Goal: Task Accomplishment & Management: Use online tool/utility

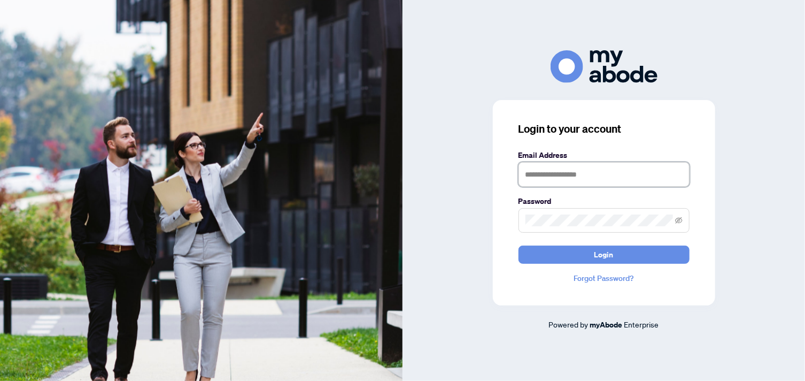
click at [584, 174] on input "text" at bounding box center [604, 174] width 171 height 25
type input "**********"
click at [519, 245] on button "Login" at bounding box center [604, 254] width 171 height 18
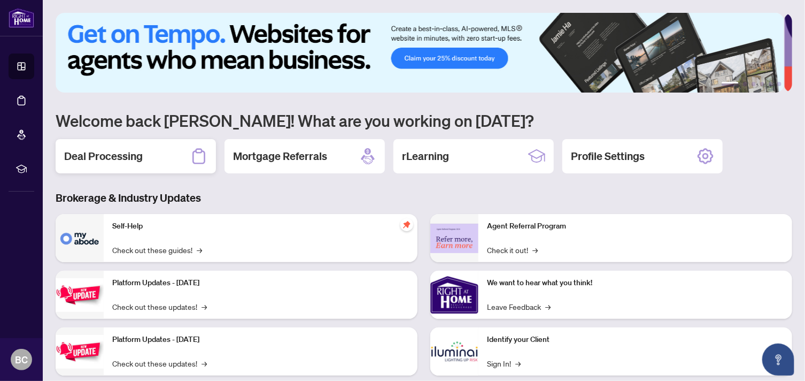
click at [147, 155] on div "Deal Processing" at bounding box center [136, 156] width 160 height 34
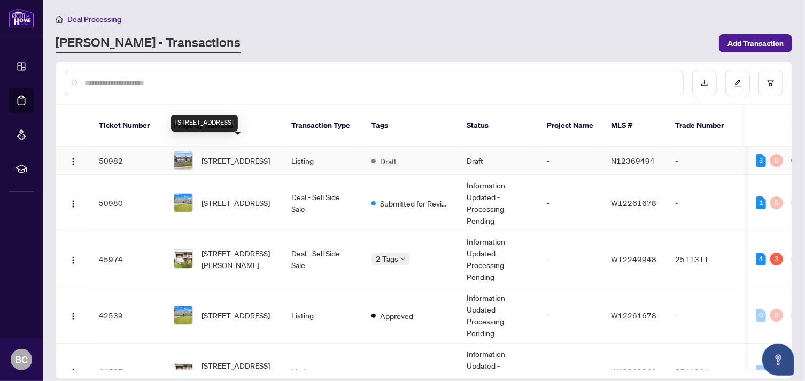
drag, startPoint x: 147, startPoint y: 155, endPoint x: 274, endPoint y: 166, distance: 128.3
click at [274, 166] on tbody "50982 [STREET_ADDRESS] Listing Draft Draft - N12369494 - [PERSON_NAME] [DATE] […" at bounding box center [584, 273] width 1056 height 253
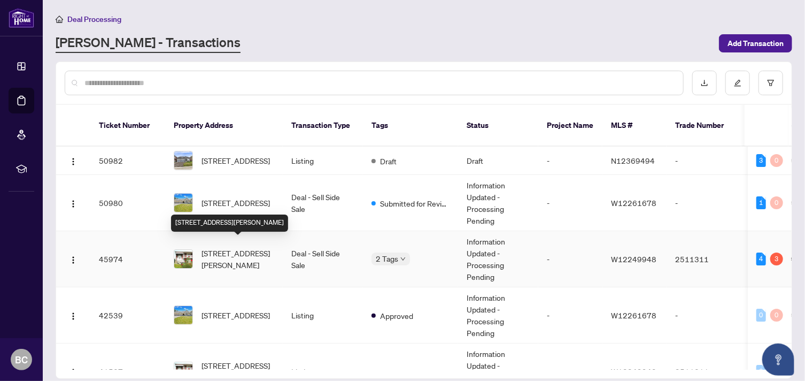
click at [233, 248] on span "[STREET_ADDRESS][PERSON_NAME]" at bounding box center [238, 259] width 73 height 24
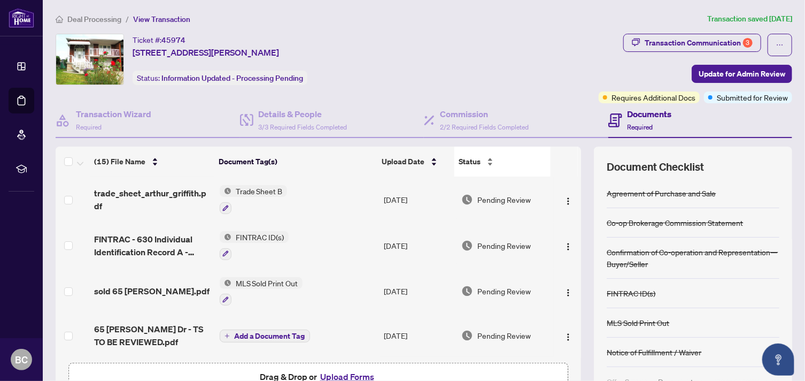
drag, startPoint x: 233, startPoint y: 248, endPoint x: 460, endPoint y: 153, distance: 246.2
click at [460, 153] on div "(15) File Name Document Tag(s) Upload Date Status trade_sheet_arthur_griffith.p…" at bounding box center [319, 252] width 526 height 211
click at [677, 44] on div "Transaction Communication 3" at bounding box center [699, 42] width 108 height 17
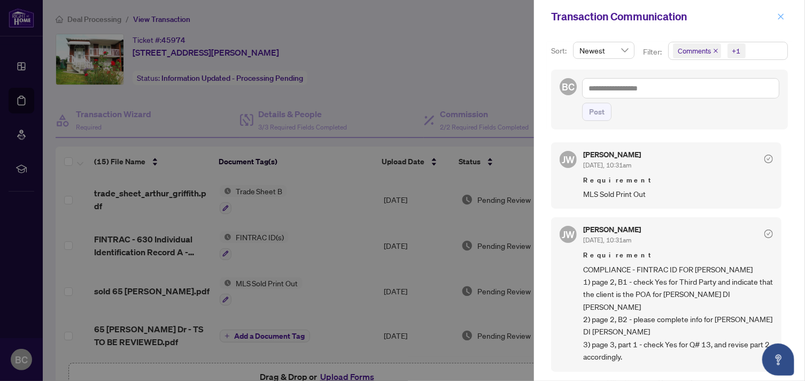
click at [781, 18] on icon "close" at bounding box center [781, 16] width 7 height 7
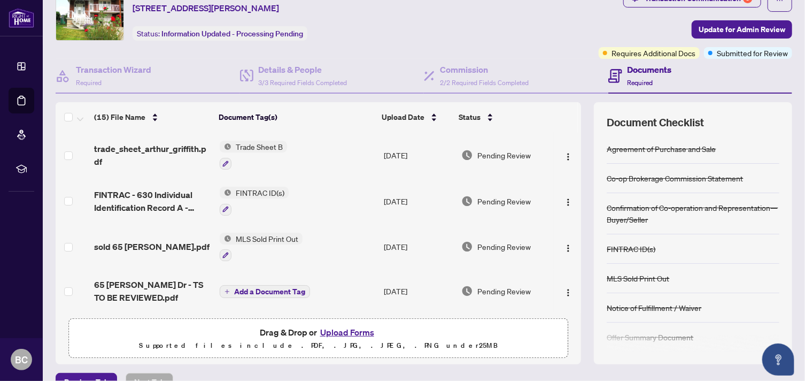
scroll to position [9, 0]
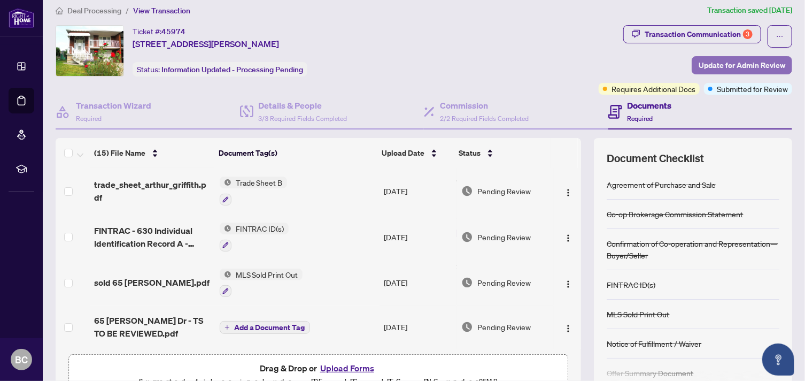
click at [726, 62] on span "Update for Admin Review" at bounding box center [742, 65] width 87 height 17
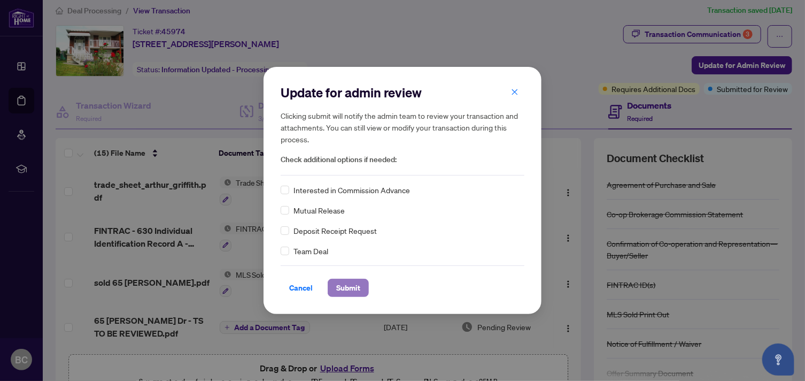
click at [345, 285] on span "Submit" at bounding box center [348, 287] width 24 height 17
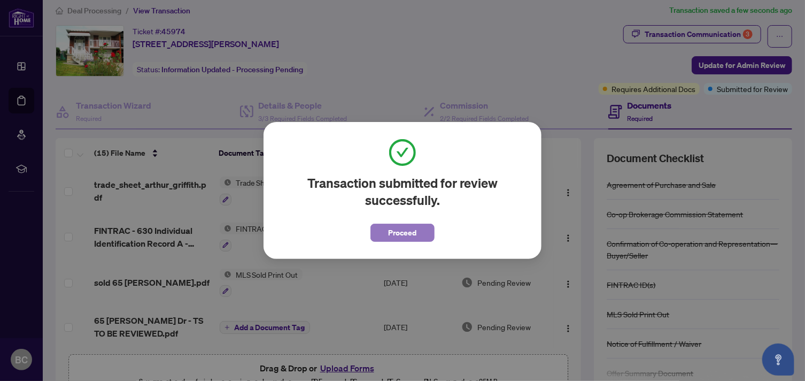
click at [409, 235] on span "Proceed" at bounding box center [403, 232] width 28 height 17
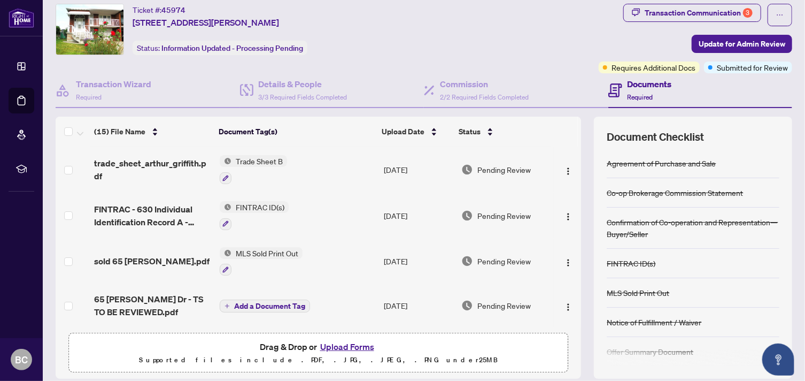
scroll to position [66, 0]
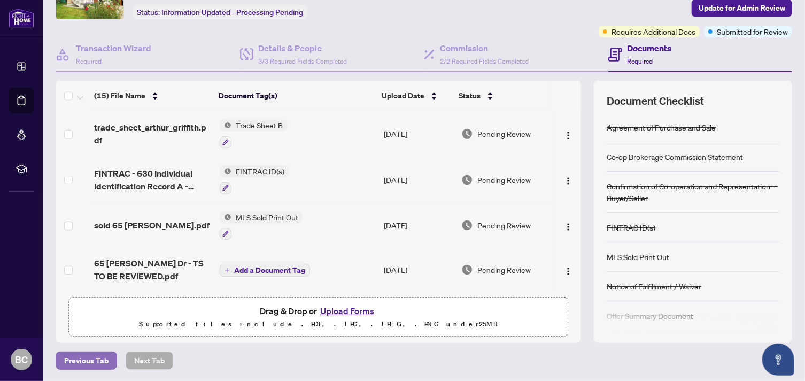
click at [90, 361] on span "Previous Tab" at bounding box center [86, 360] width 44 height 17
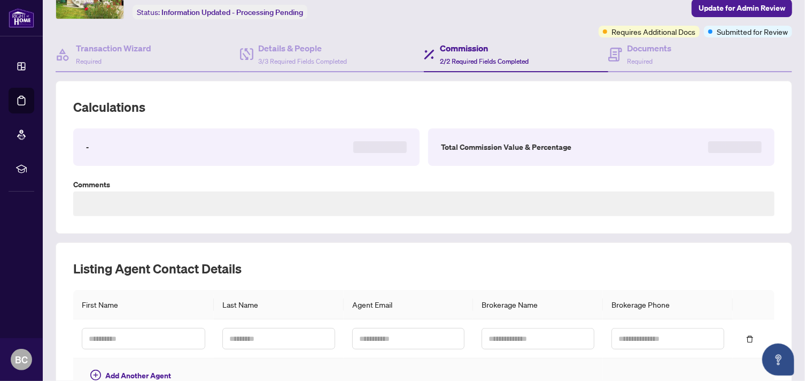
type textarea "**********"
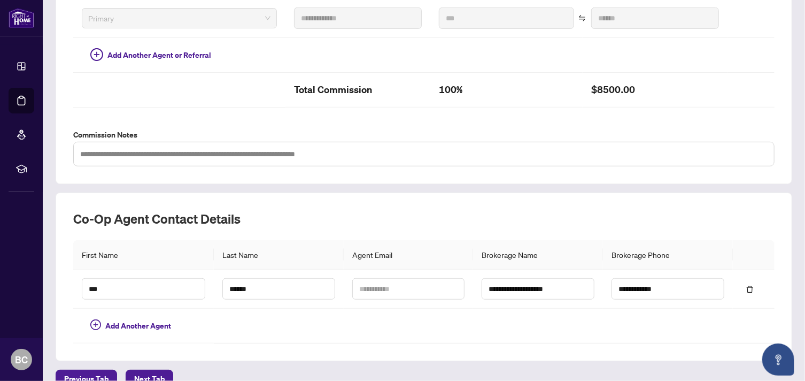
scroll to position [321, 0]
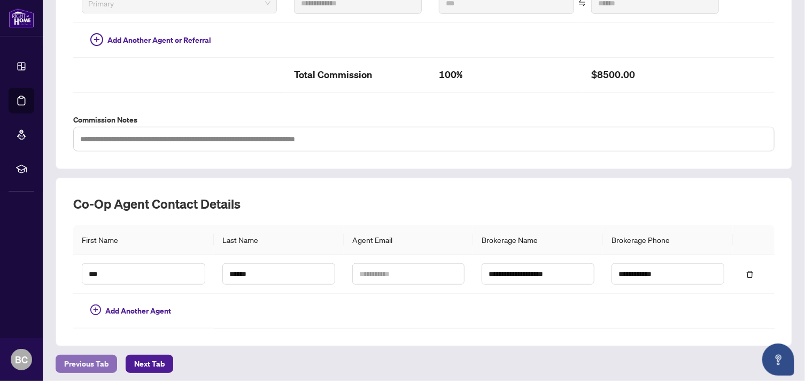
click at [81, 356] on span "Previous Tab" at bounding box center [86, 363] width 44 height 17
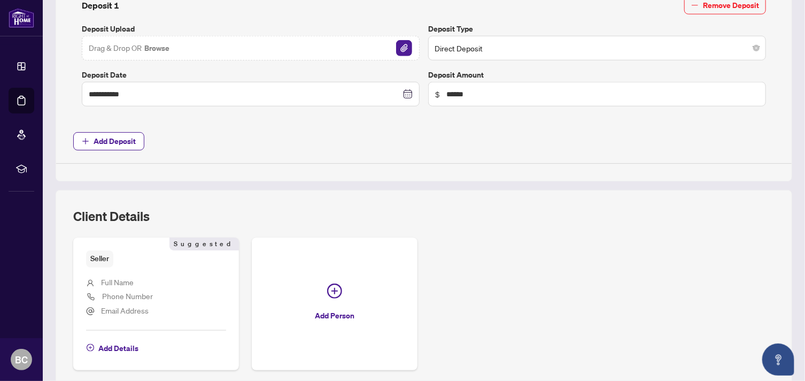
scroll to position [535, 0]
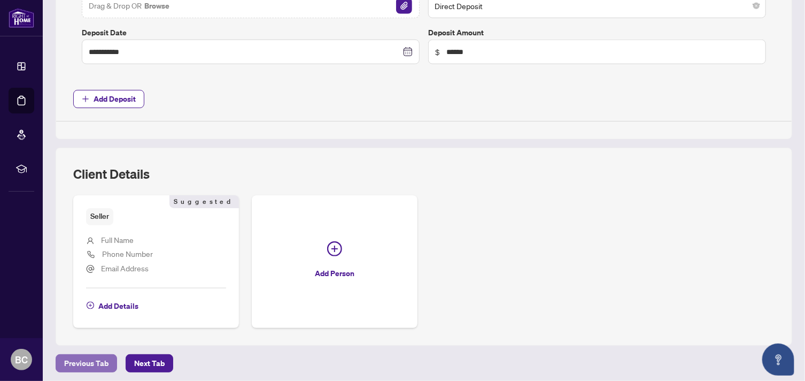
click at [86, 357] on span "Previous Tab" at bounding box center [86, 363] width 44 height 17
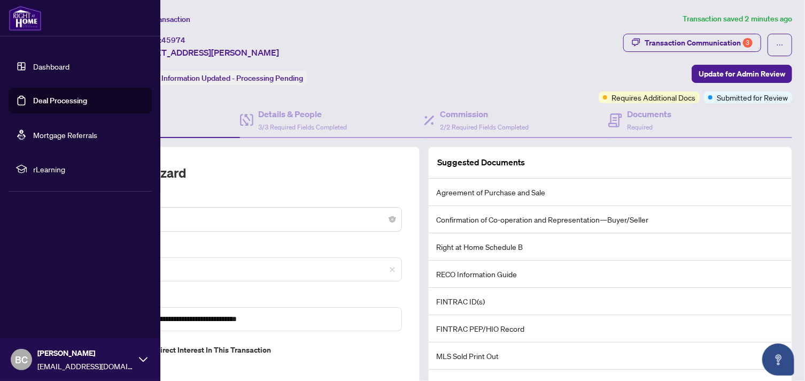
click at [35, 98] on link "Deal Processing" at bounding box center [60, 101] width 54 height 10
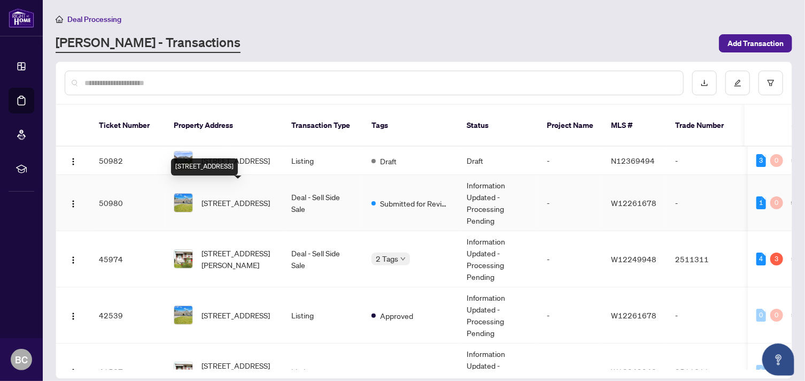
click at [240, 198] on span "[STREET_ADDRESS]" at bounding box center [236, 203] width 68 height 12
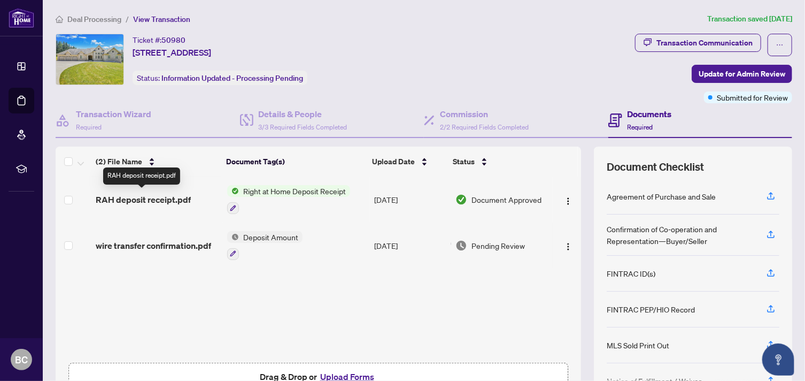
click at [152, 198] on span "RAH deposit receipt.pdf" at bounding box center [143, 199] width 95 height 13
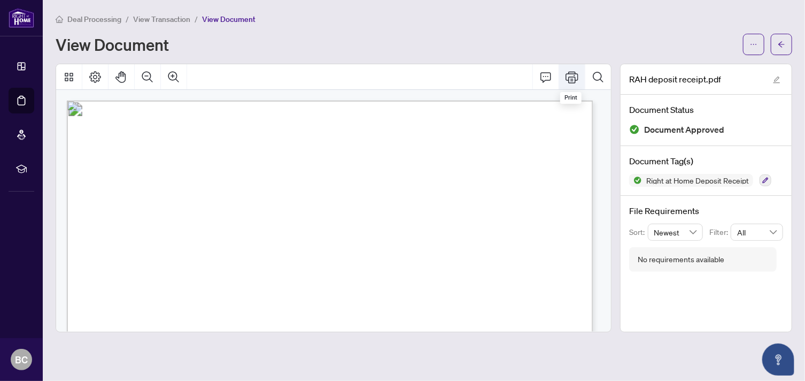
click at [571, 75] on icon "Print" at bounding box center [572, 77] width 13 height 13
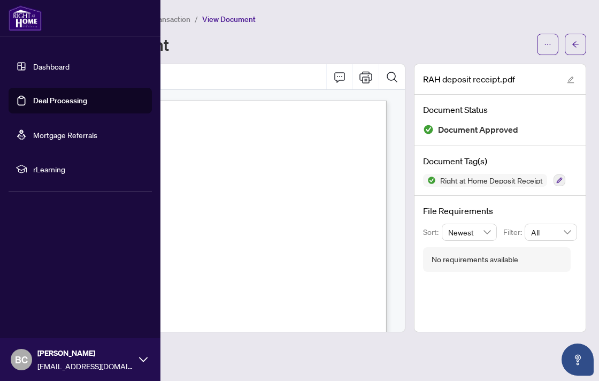
click at [26, 358] on span "BC" at bounding box center [21, 359] width 13 height 15
click at [36, 296] on span "Logout" at bounding box center [43, 295] width 24 height 17
